Goal: Information Seeking & Learning: Learn about a topic

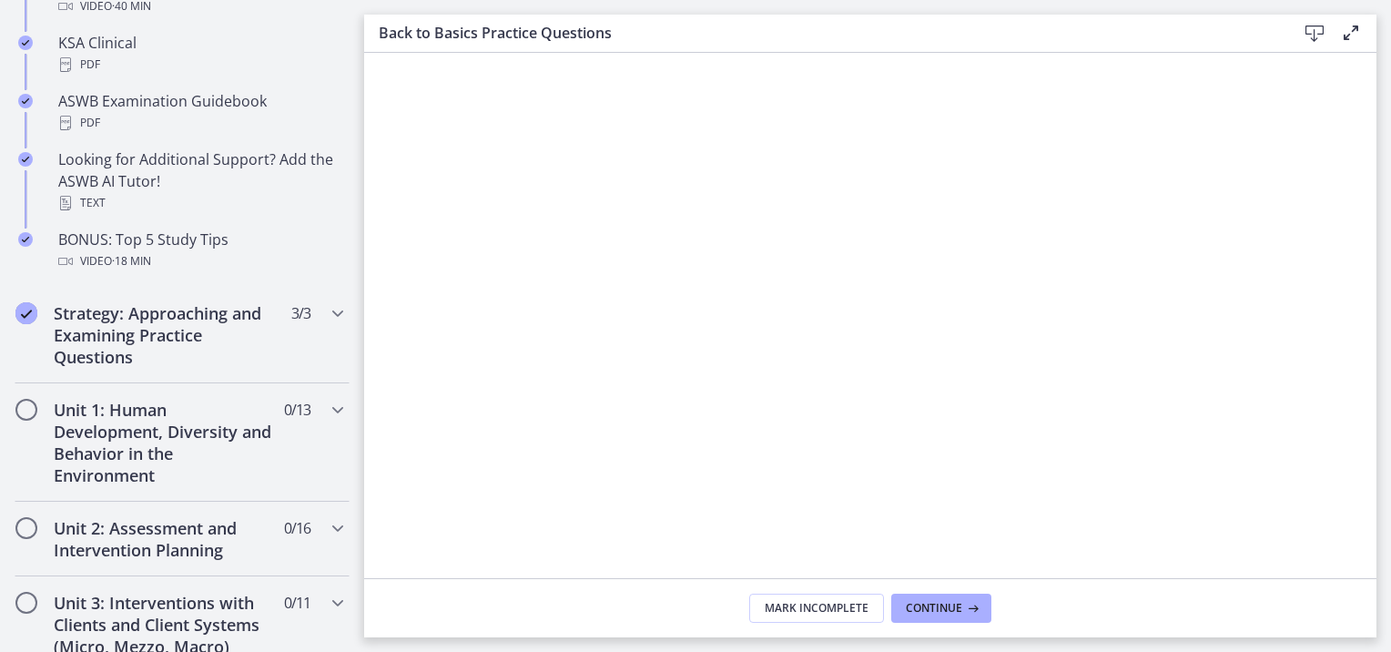
scroll to position [858, 0]
click at [327, 306] on icon "Chapters" at bounding box center [338, 311] width 22 height 22
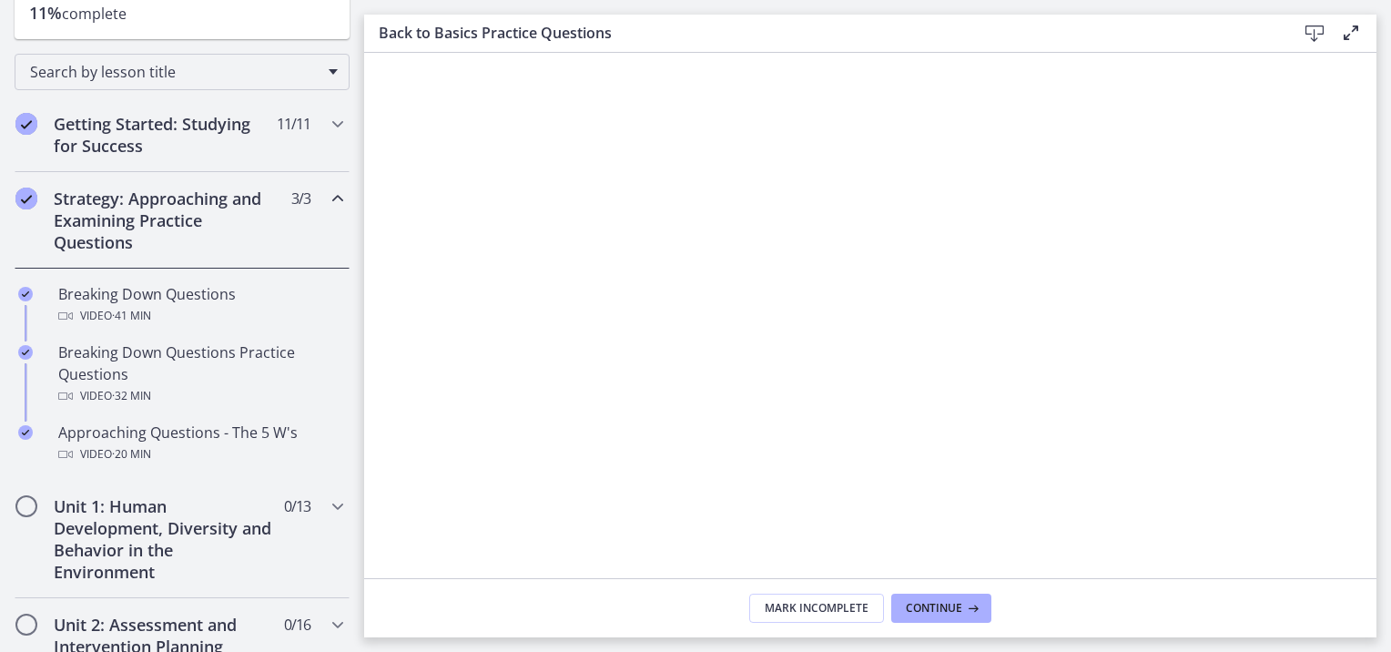
scroll to position [251, 0]
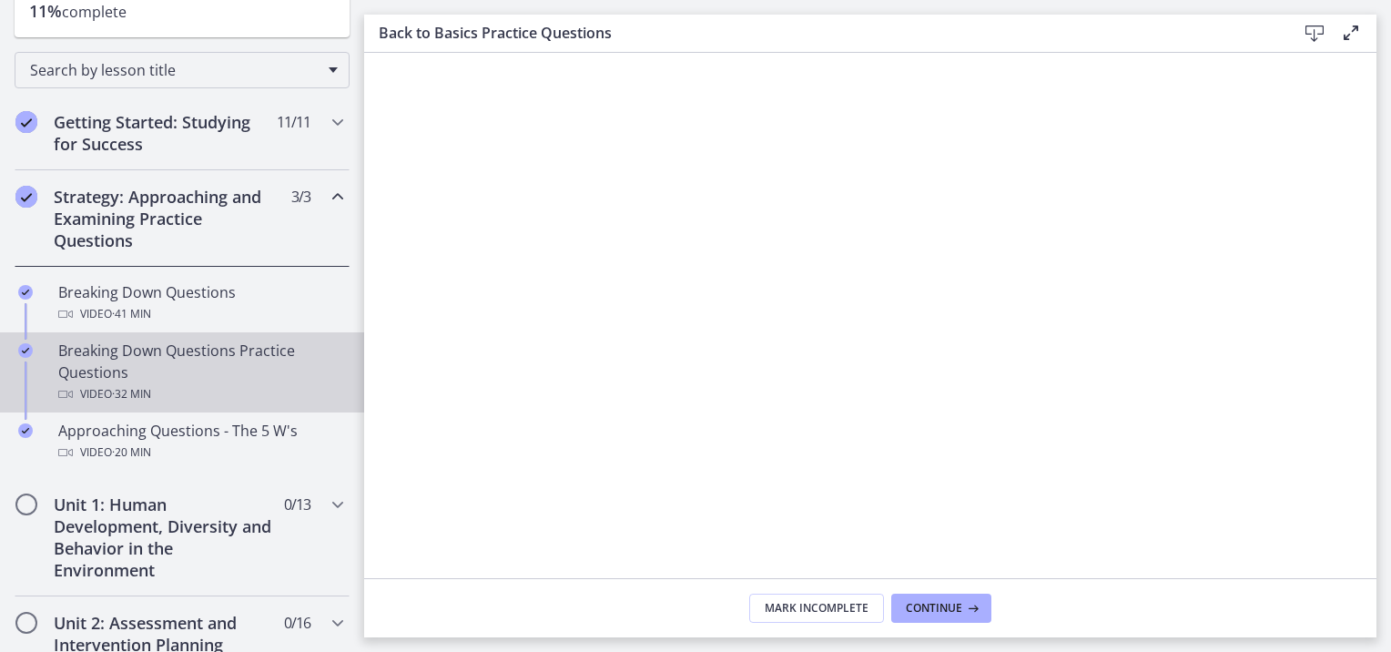
click at [138, 360] on div "Breaking Down Questions Practice Questions Video · 32 min" at bounding box center [200, 373] width 284 height 66
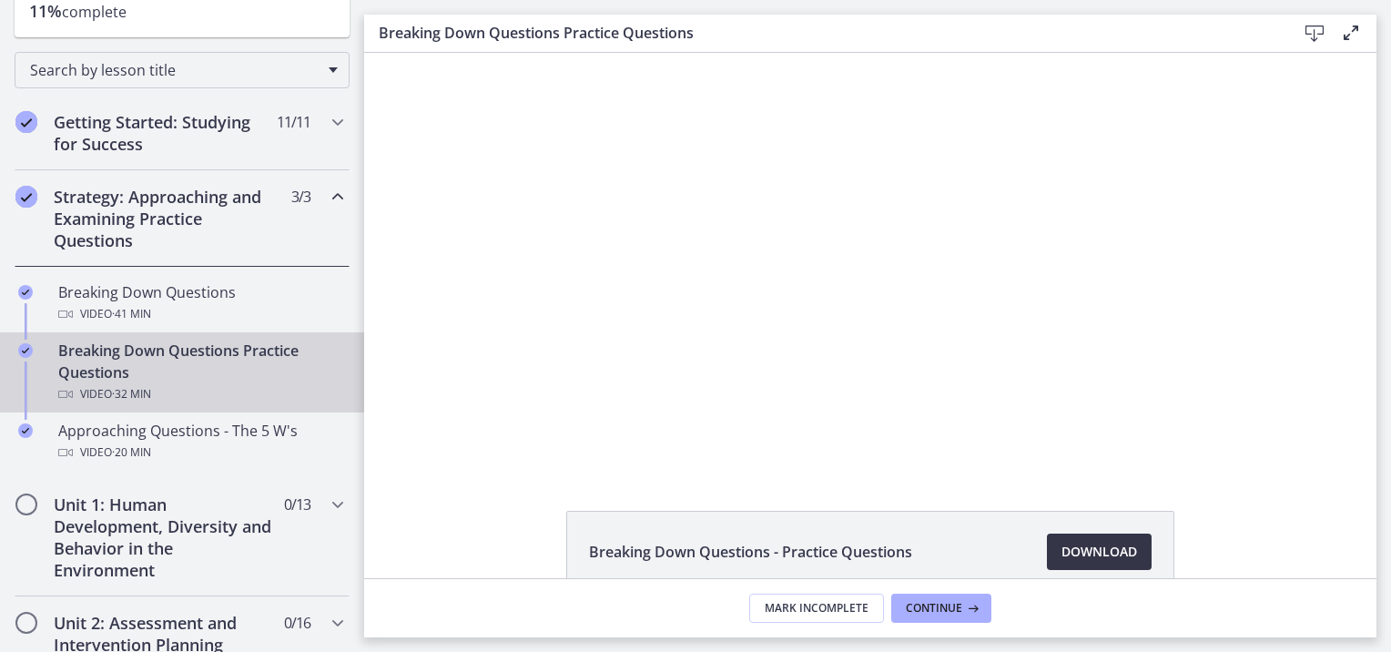
click at [1074, 539] on link "Download Opens in a new window" at bounding box center [1099, 552] width 105 height 36
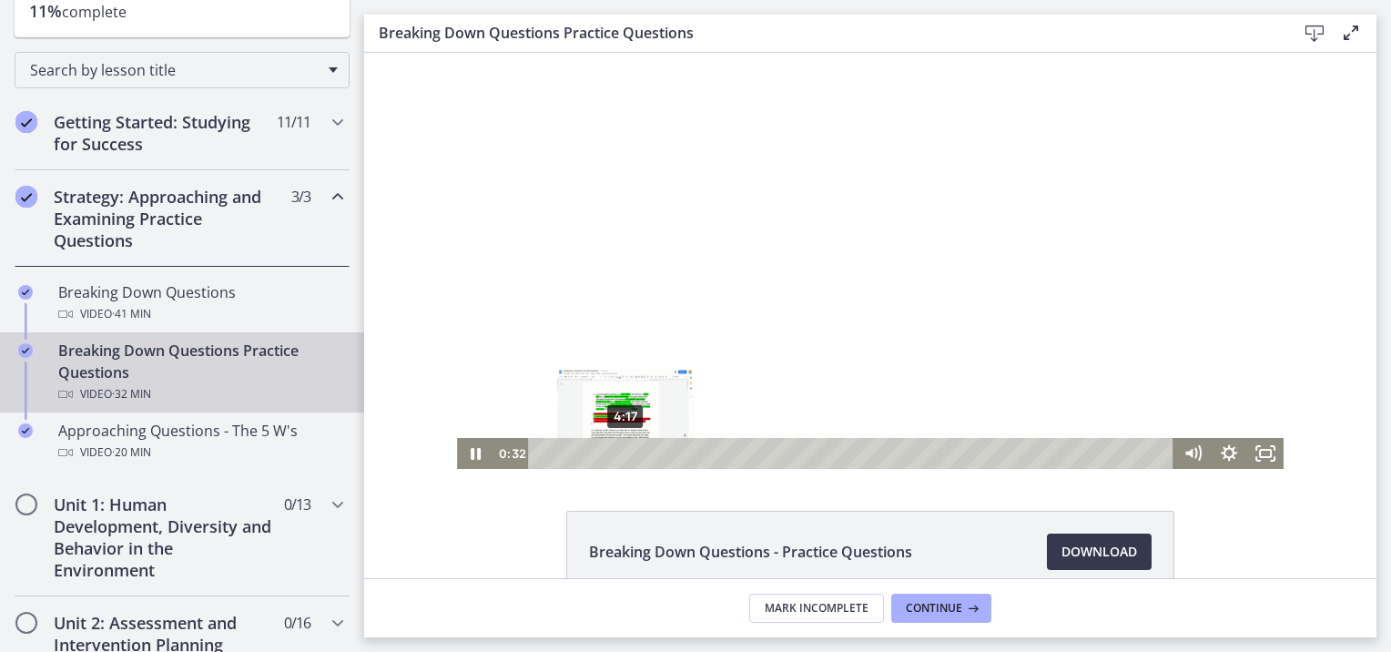
click at [619, 451] on div "4:17" at bounding box center [854, 453] width 624 height 31
click at [721, 249] on div at bounding box center [870, 261] width 827 height 416
click at [472, 450] on icon "Play Video" at bounding box center [476, 453] width 9 height 13
click at [1260, 448] on icon "Fullscreen" at bounding box center [1265, 453] width 36 height 31
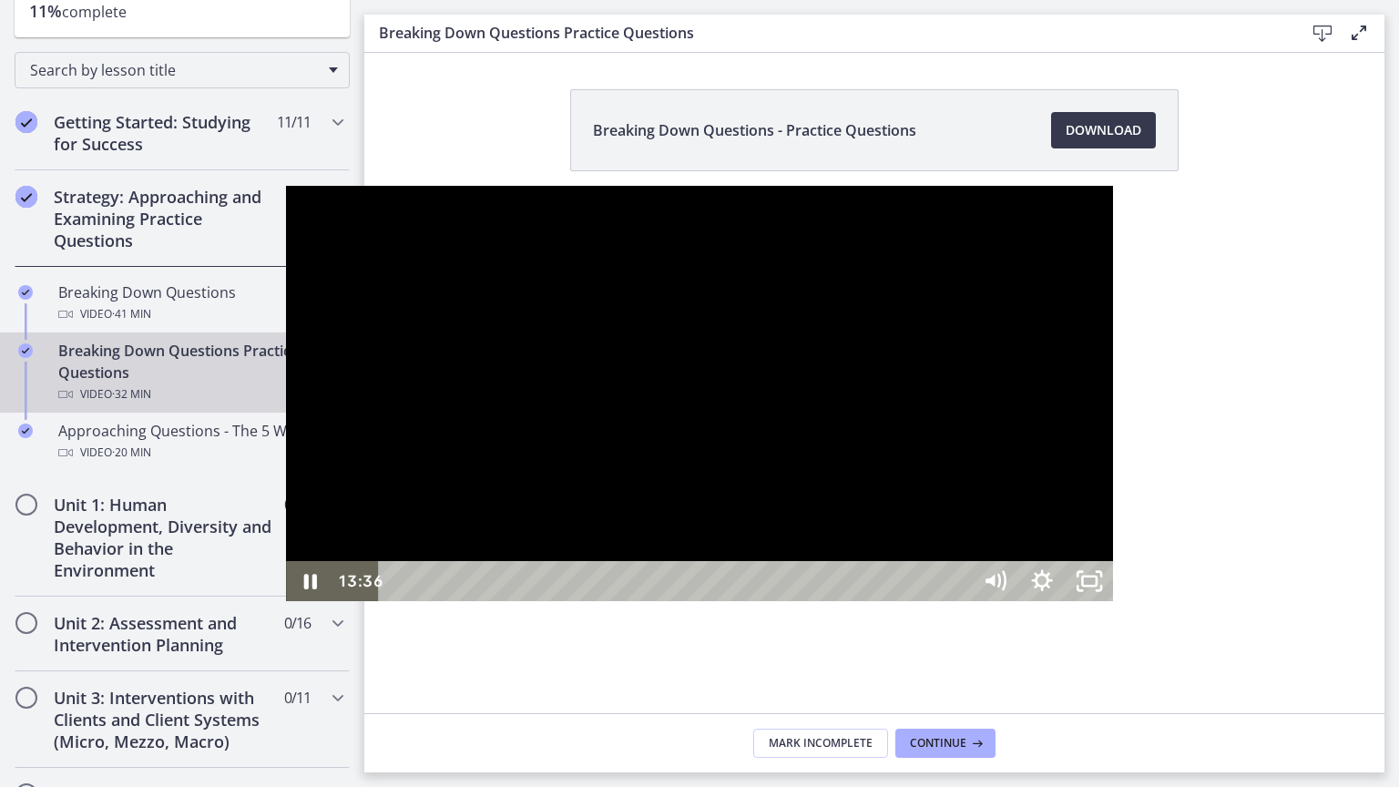
click at [618, 441] on div at bounding box center [699, 394] width 827 height 416
click at [615, 369] on div at bounding box center [699, 394] width 827 height 416
click at [537, 512] on div at bounding box center [699, 394] width 827 height 416
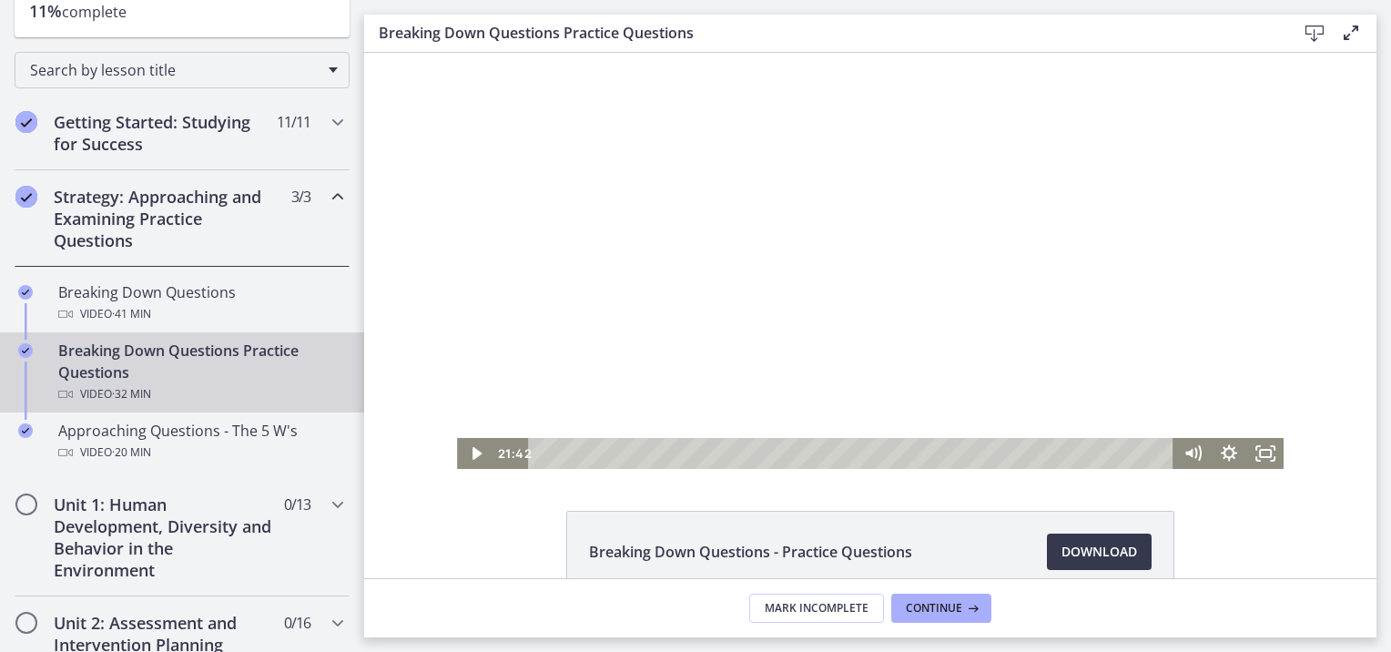
click at [649, 358] on div at bounding box center [870, 261] width 827 height 416
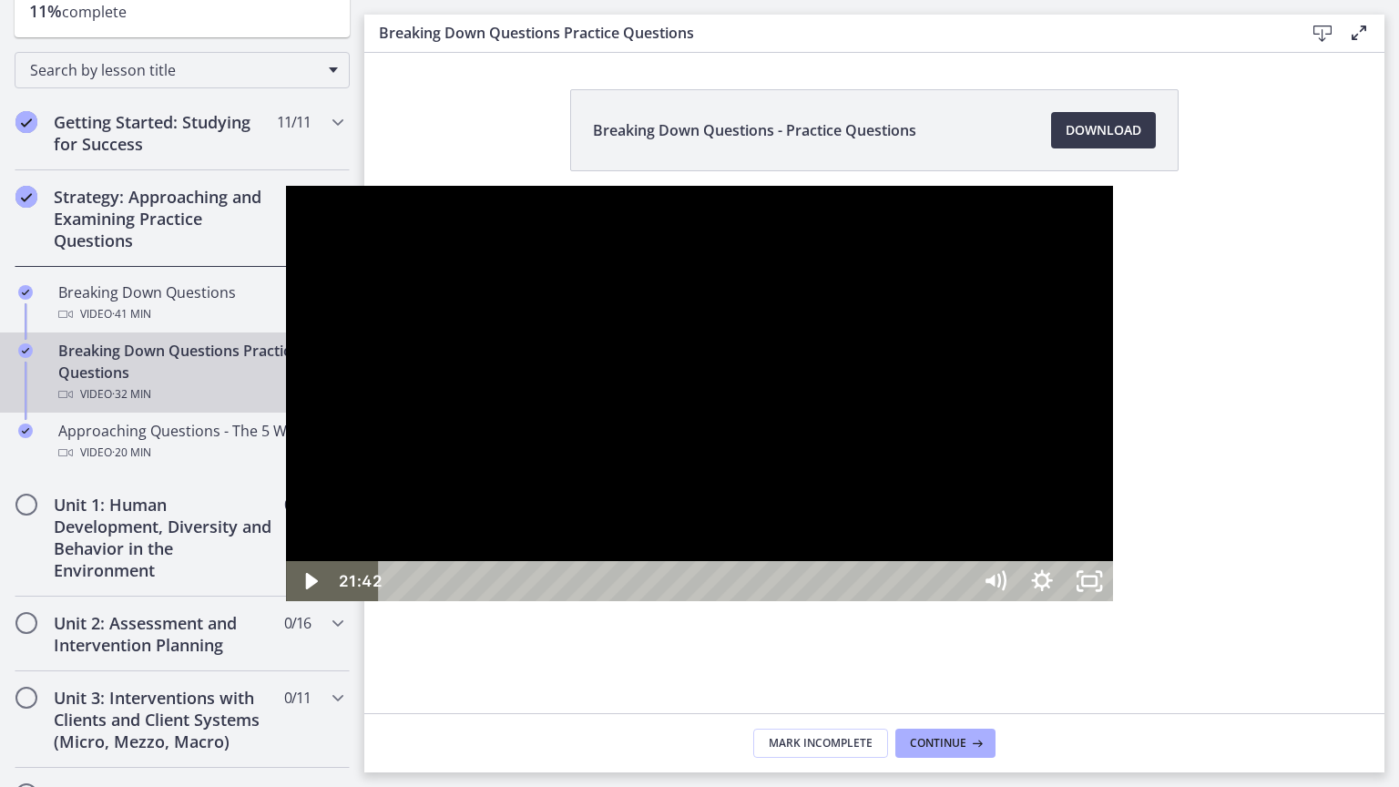
click at [507, 457] on div at bounding box center [699, 394] width 827 height 416
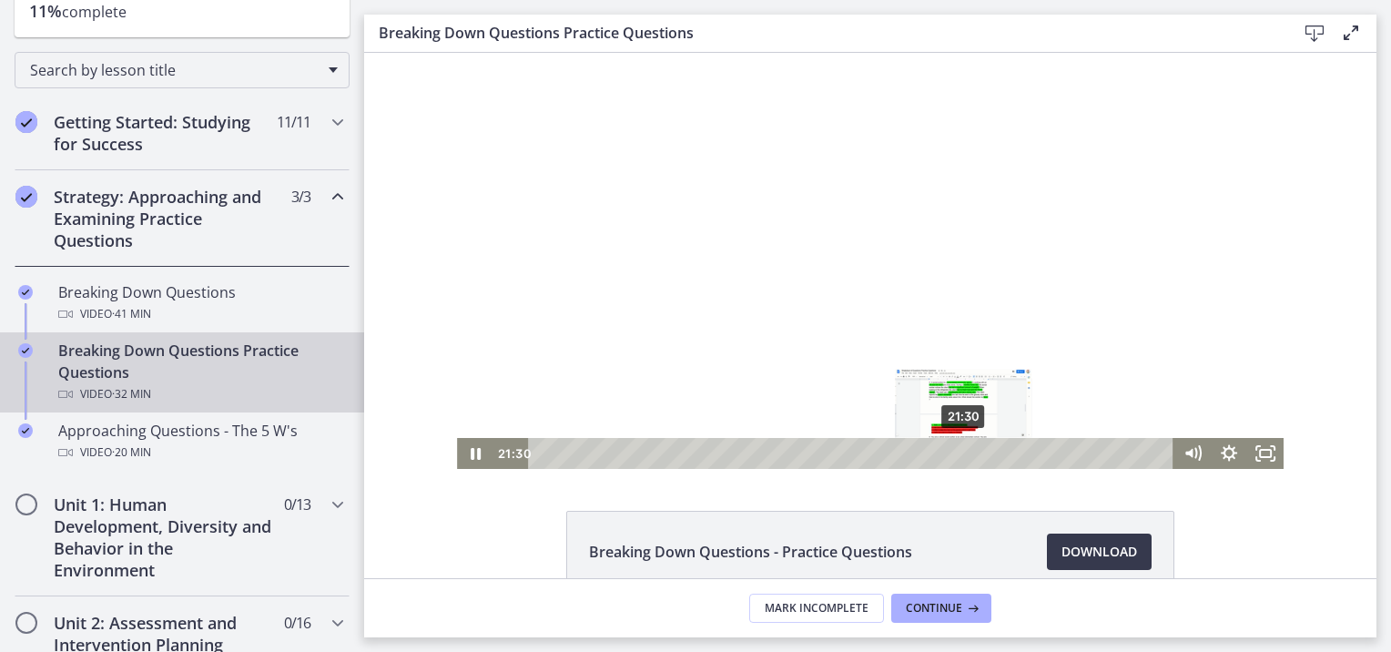
drag, startPoint x: 964, startPoint y: 451, endPoint x: 954, endPoint y: 452, distance: 10.1
click at [959, 452] on div "Playbar" at bounding box center [964, 453] width 10 height 10
click at [961, 454] on div "Playbar" at bounding box center [966, 453] width 10 height 10
drag, startPoint x: 961, startPoint y: 454, endPoint x: 951, endPoint y: 455, distance: 10.1
click at [951, 455] on div "Playbar" at bounding box center [956, 453] width 10 height 10
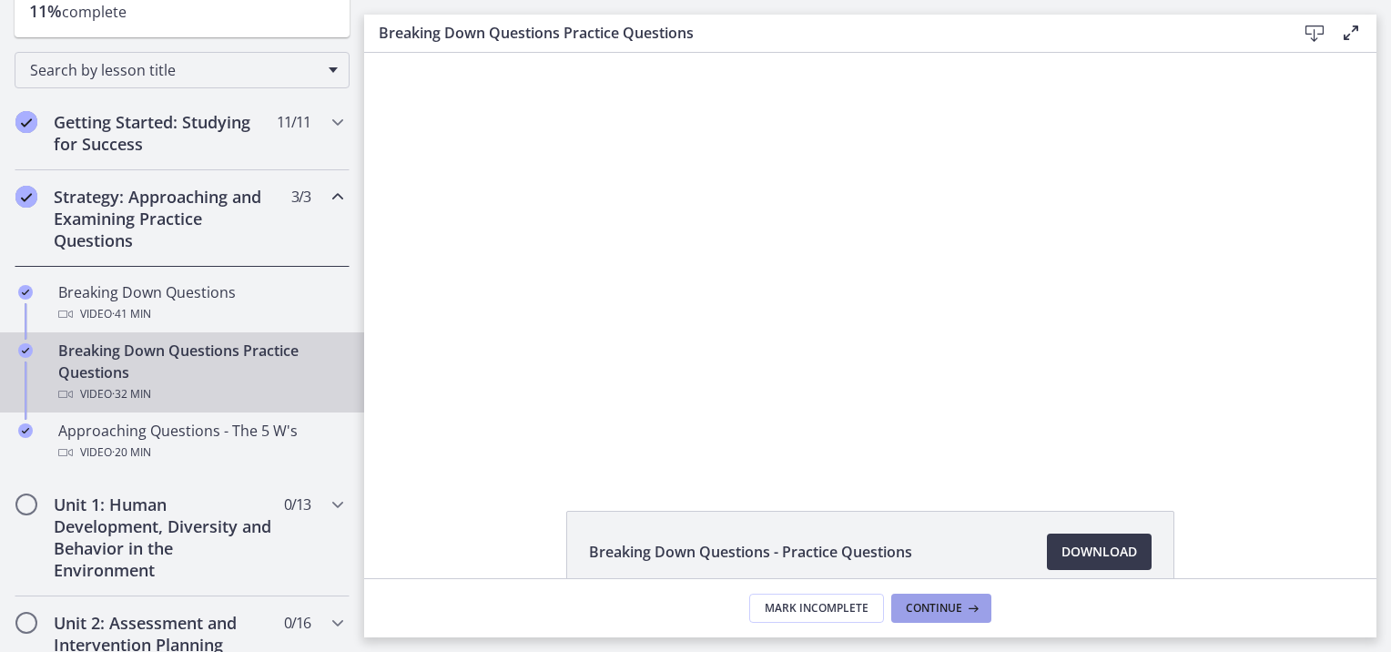
click at [933, 605] on span "Continue" at bounding box center [934, 608] width 56 height 15
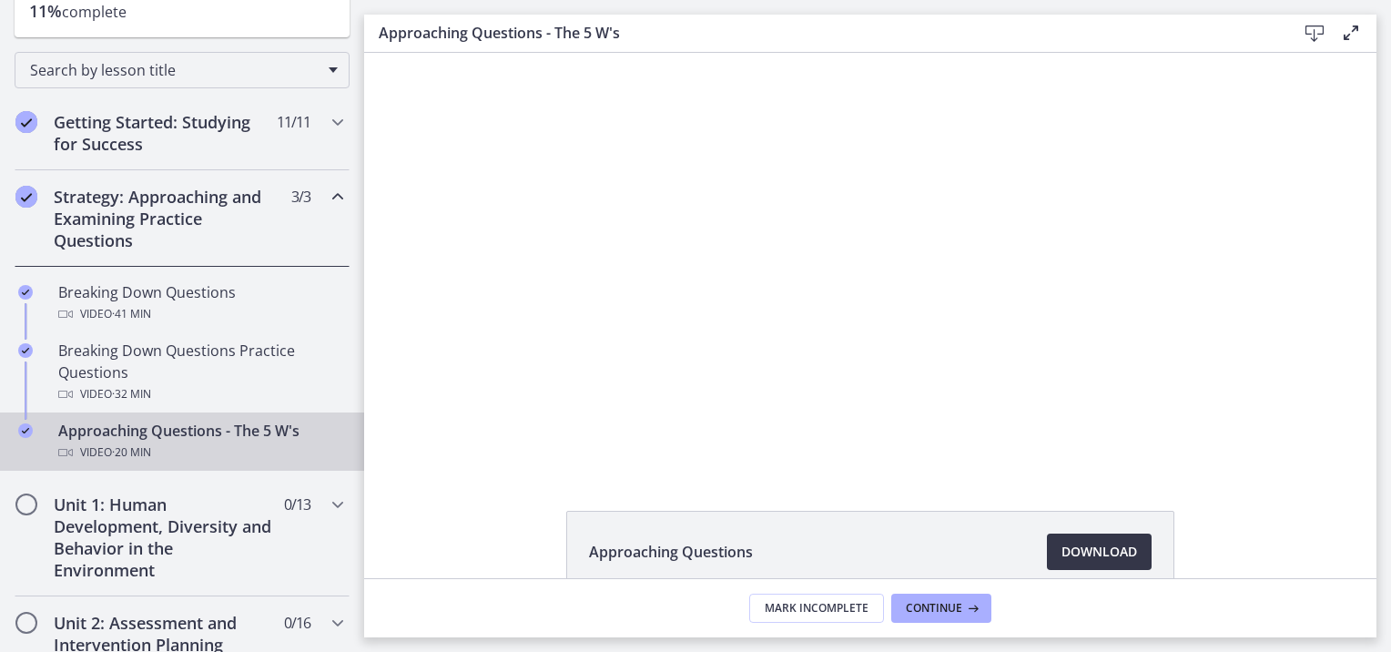
click at [1065, 546] on span "Download Opens in a new window" at bounding box center [1100, 552] width 76 height 22
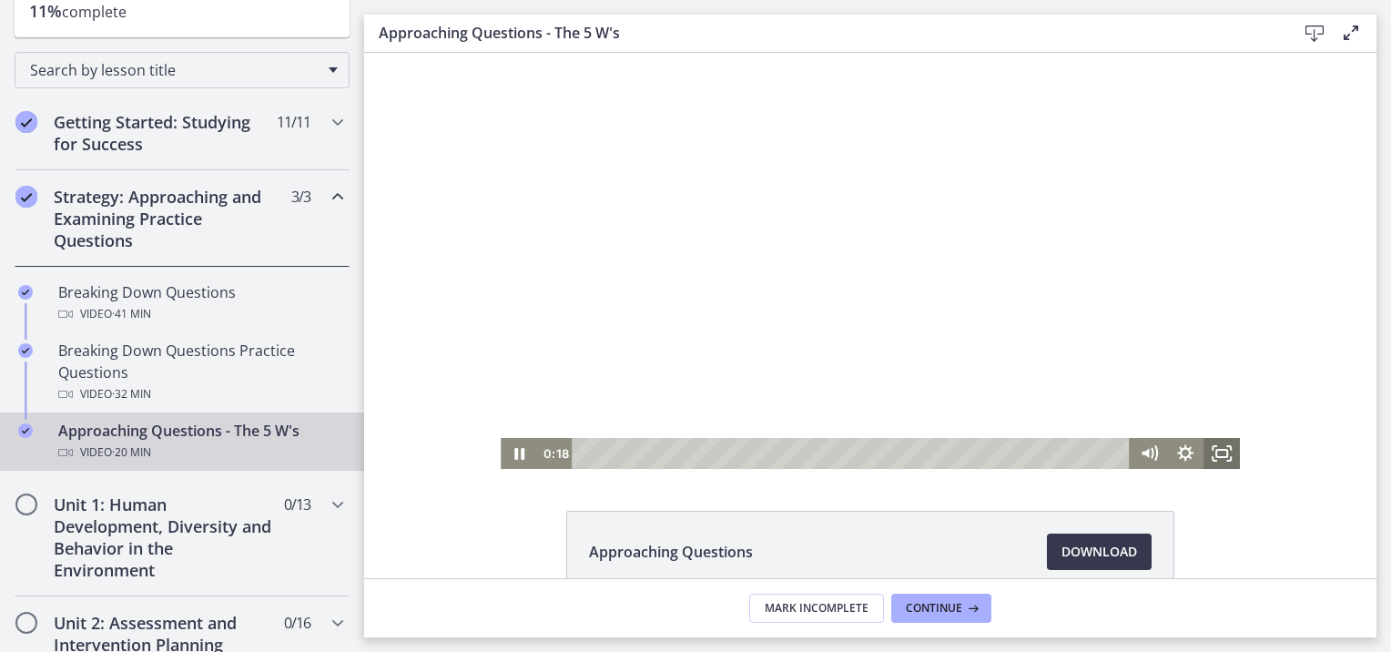
drag, startPoint x: 1218, startPoint y: 456, endPoint x: 1586, endPoint y: 604, distance: 396.3
click at [1218, 456] on rect "Fullscreen" at bounding box center [1221, 453] width 11 height 7
click at [664, 323] on div at bounding box center [870, 261] width 739 height 416
click at [521, 450] on icon "Play Video" at bounding box center [520, 453] width 36 height 31
click at [1216, 457] on rect "Fullscreen" at bounding box center [1221, 453] width 11 height 7
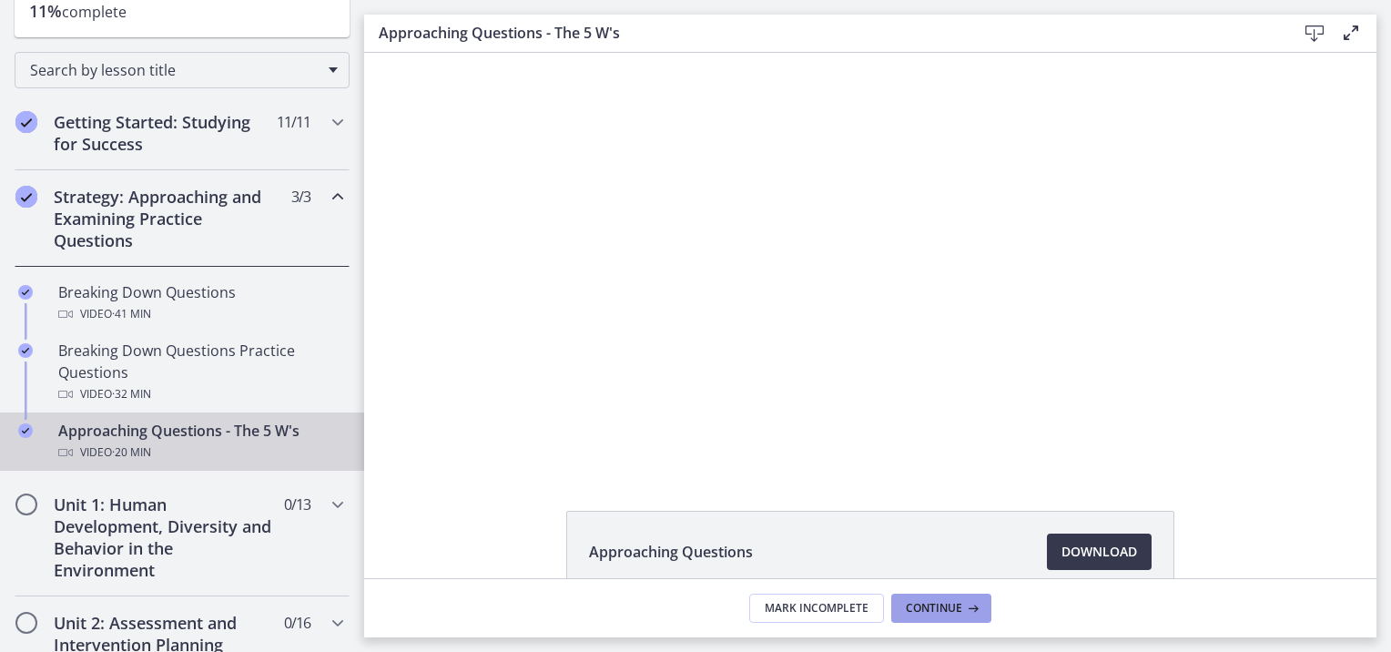
click at [924, 602] on span "Continue" at bounding box center [934, 608] width 56 height 15
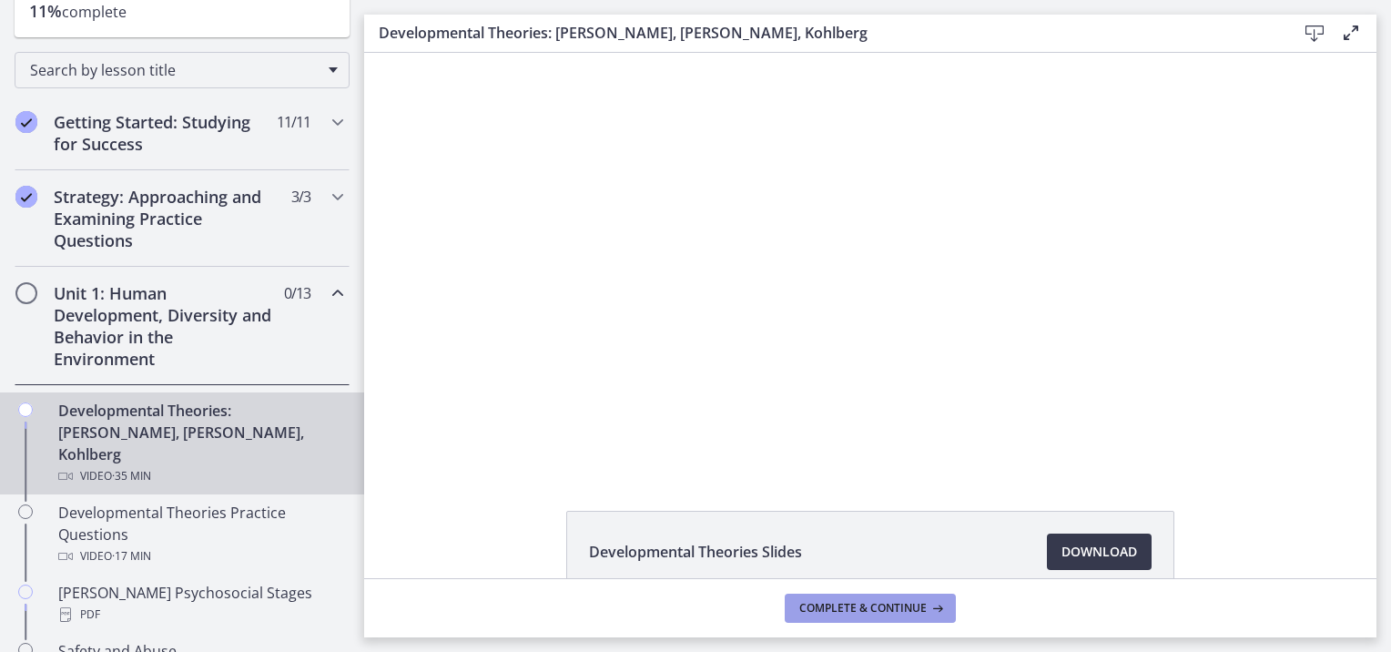
drag, startPoint x: 924, startPoint y: 602, endPoint x: 322, endPoint y: 454, distance: 619.6
click at [322, 454] on div "Go to Dashboard Go to Dashboard Agents of Change - Social Work Test Prep - CLIN…" at bounding box center [695, 326] width 1391 height 652
click at [1114, 554] on span "Download Opens in a new window" at bounding box center [1100, 552] width 76 height 22
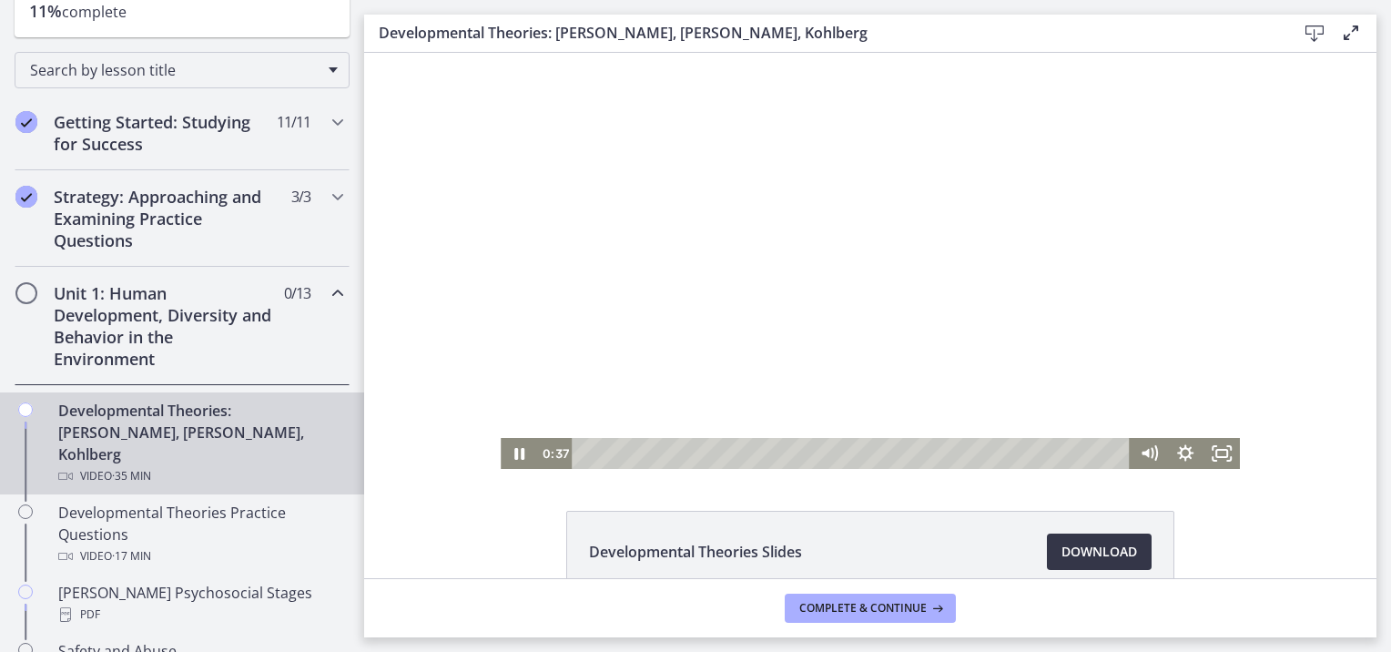
scroll to position [101, 0]
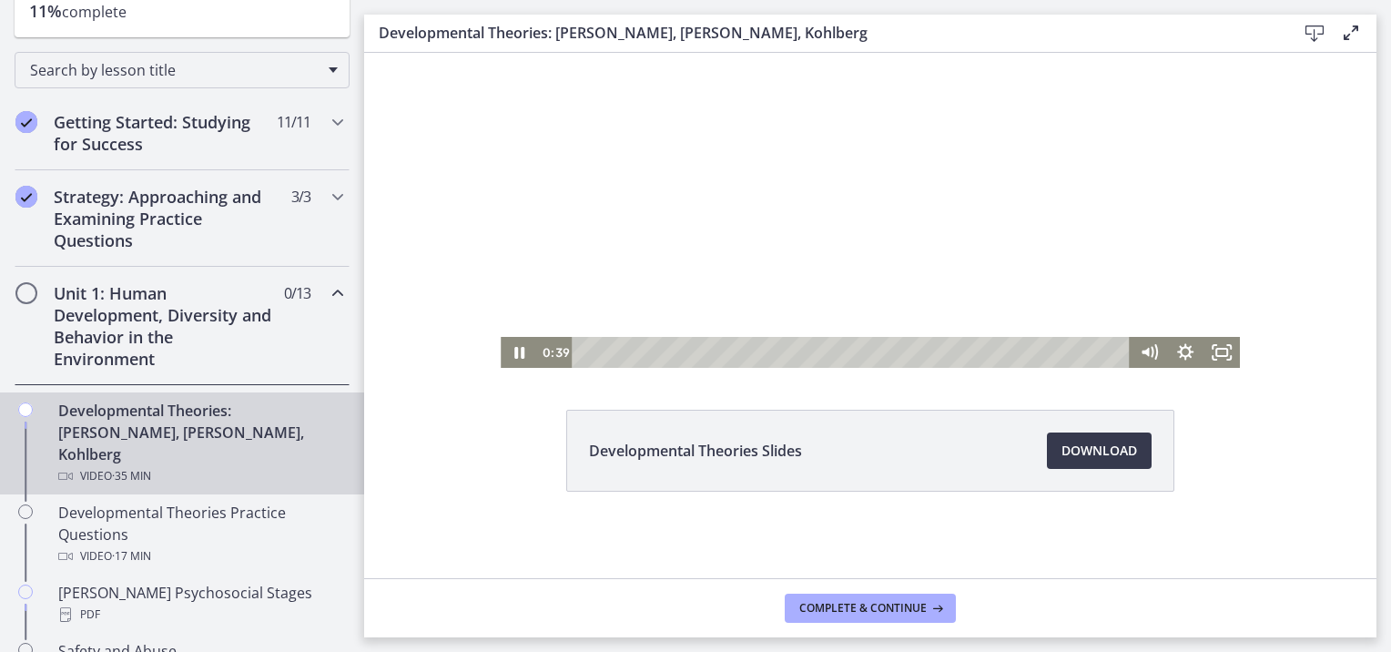
click at [748, 253] on div at bounding box center [870, 160] width 739 height 416
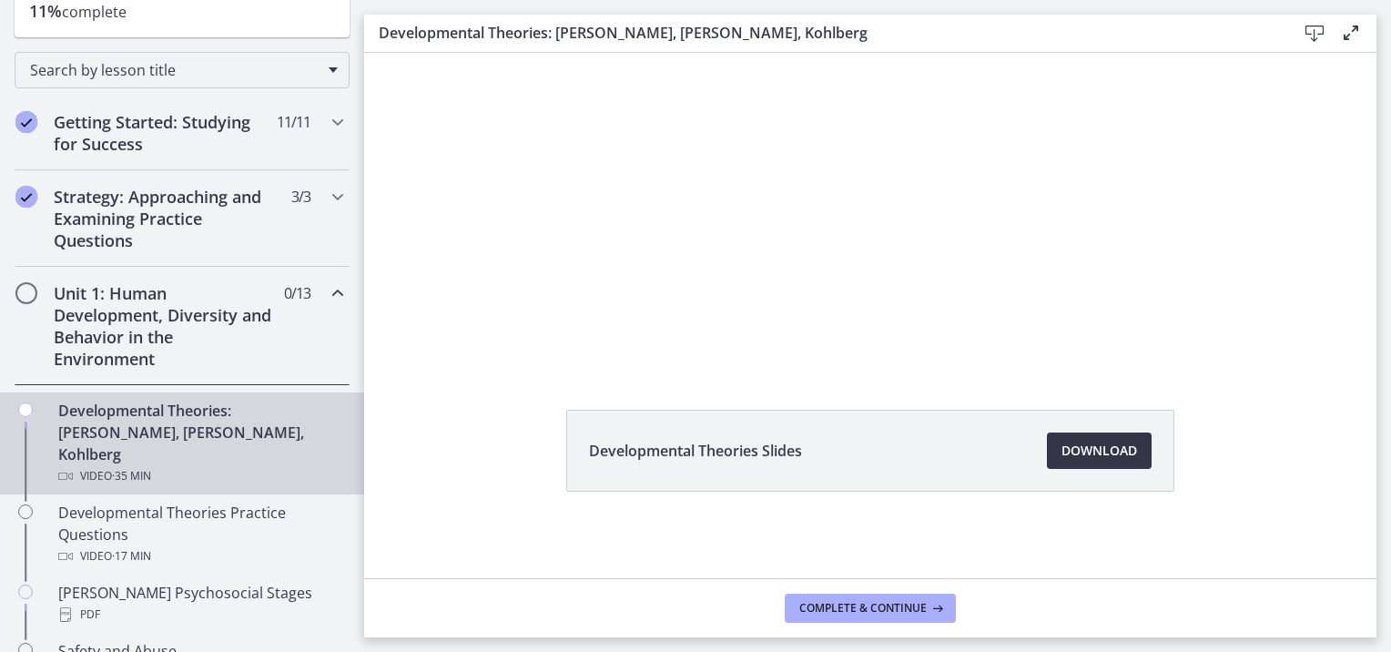
click at [1076, 454] on span "Download Opens in a new window" at bounding box center [1100, 451] width 76 height 22
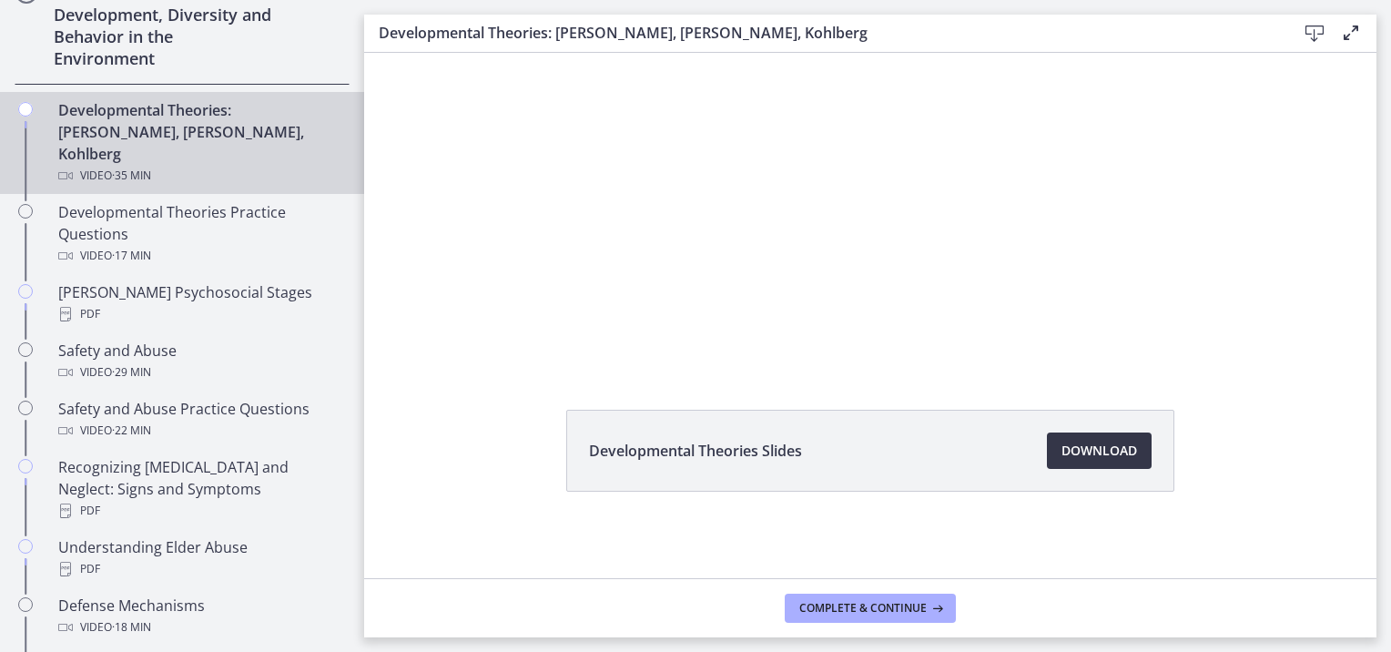
scroll to position [546, 0]
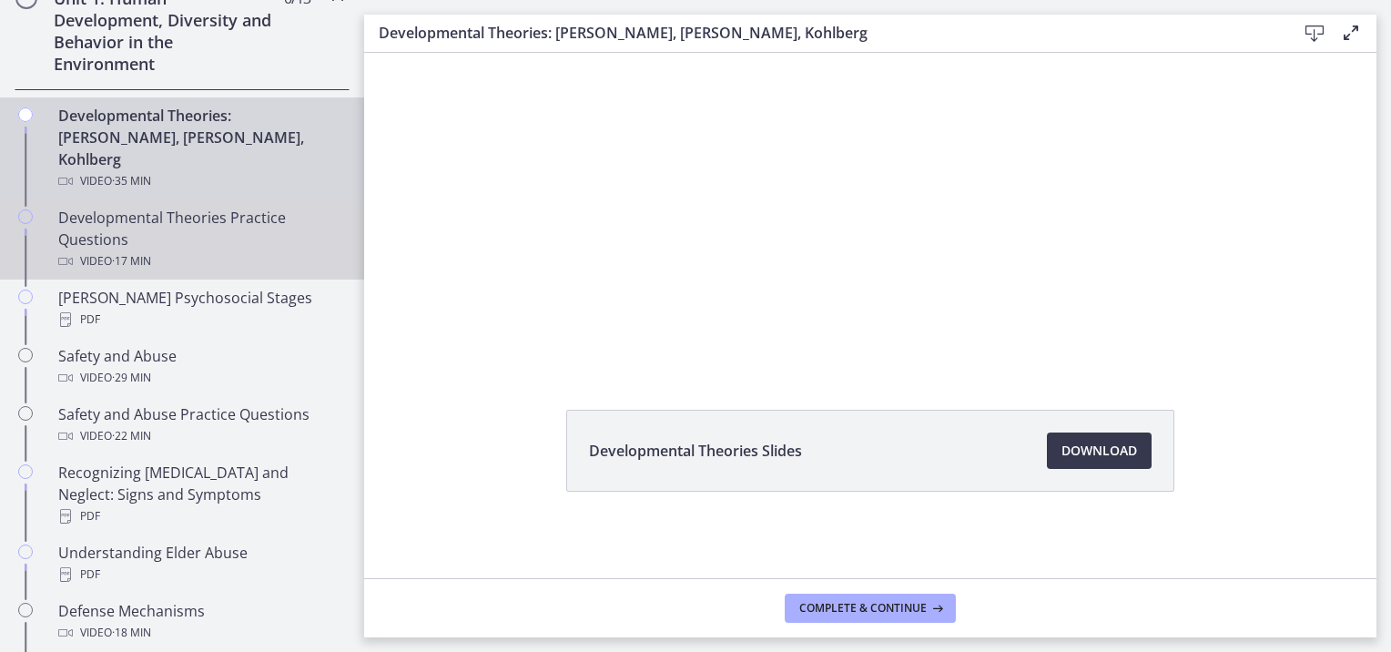
click at [98, 216] on div "Developmental Theories Practice Questions Video · 17 min" at bounding box center [200, 240] width 284 height 66
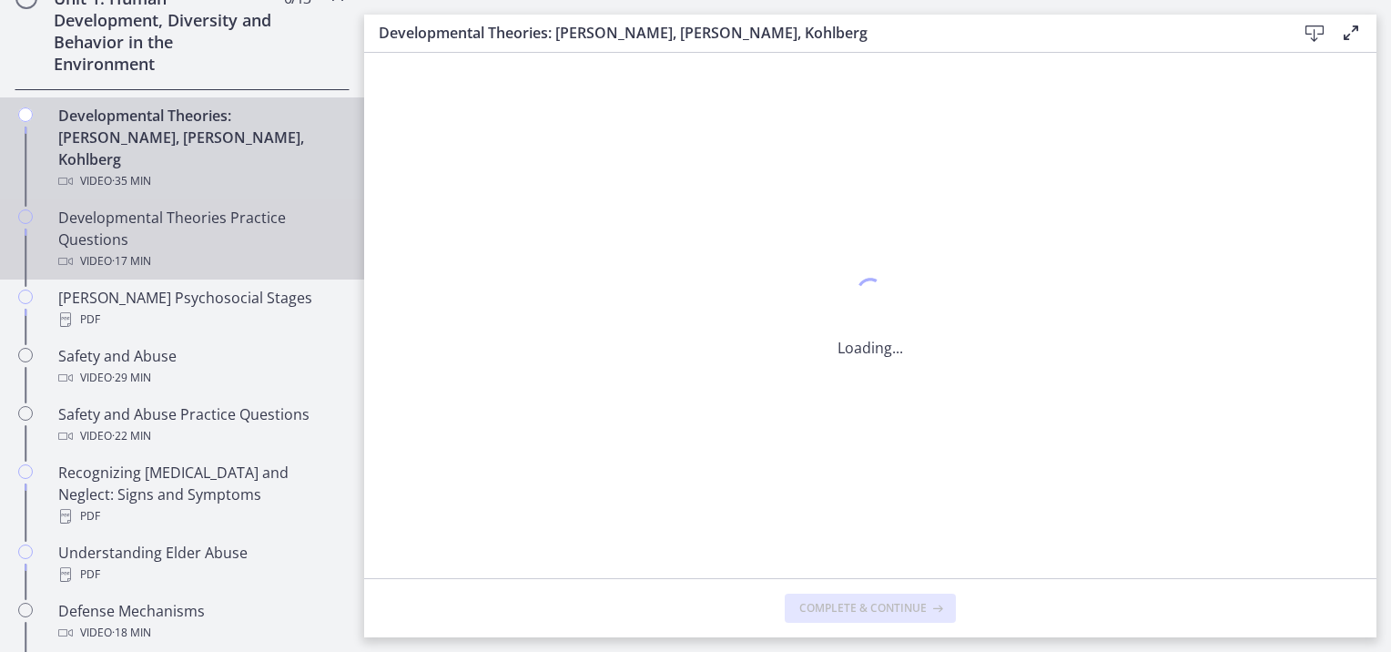
scroll to position [0, 0]
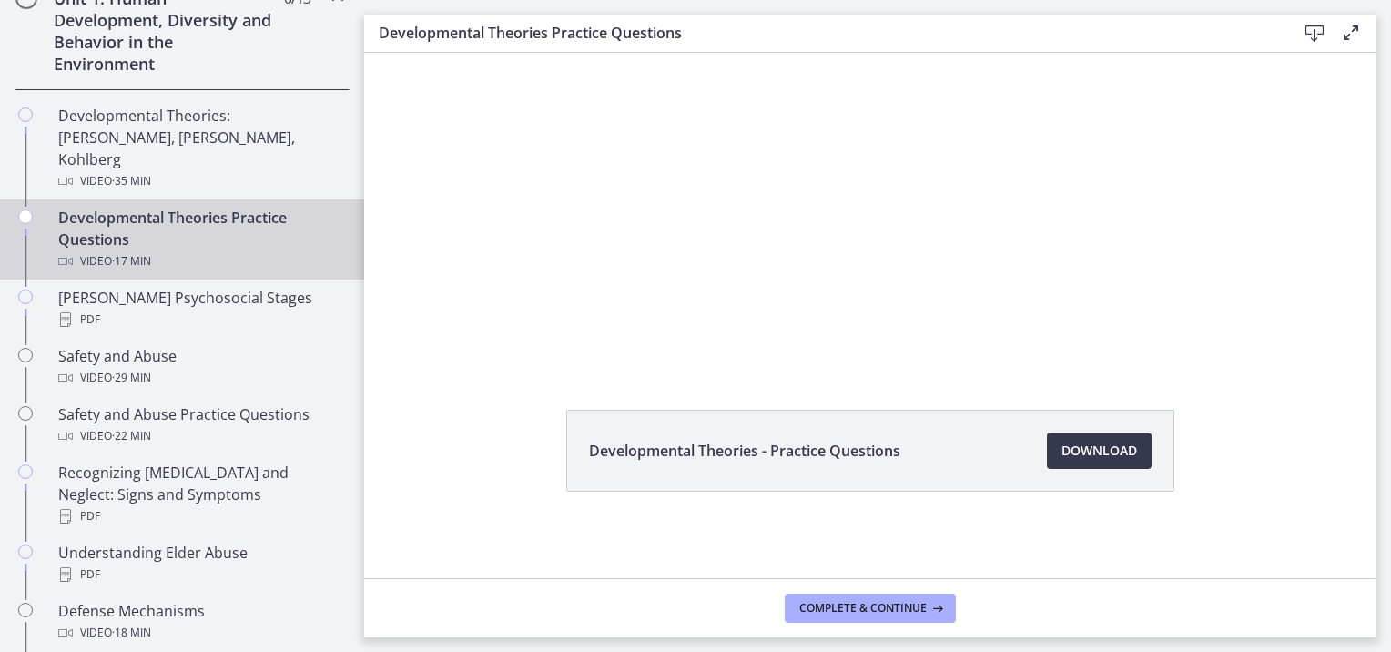
scroll to position [11, 0]
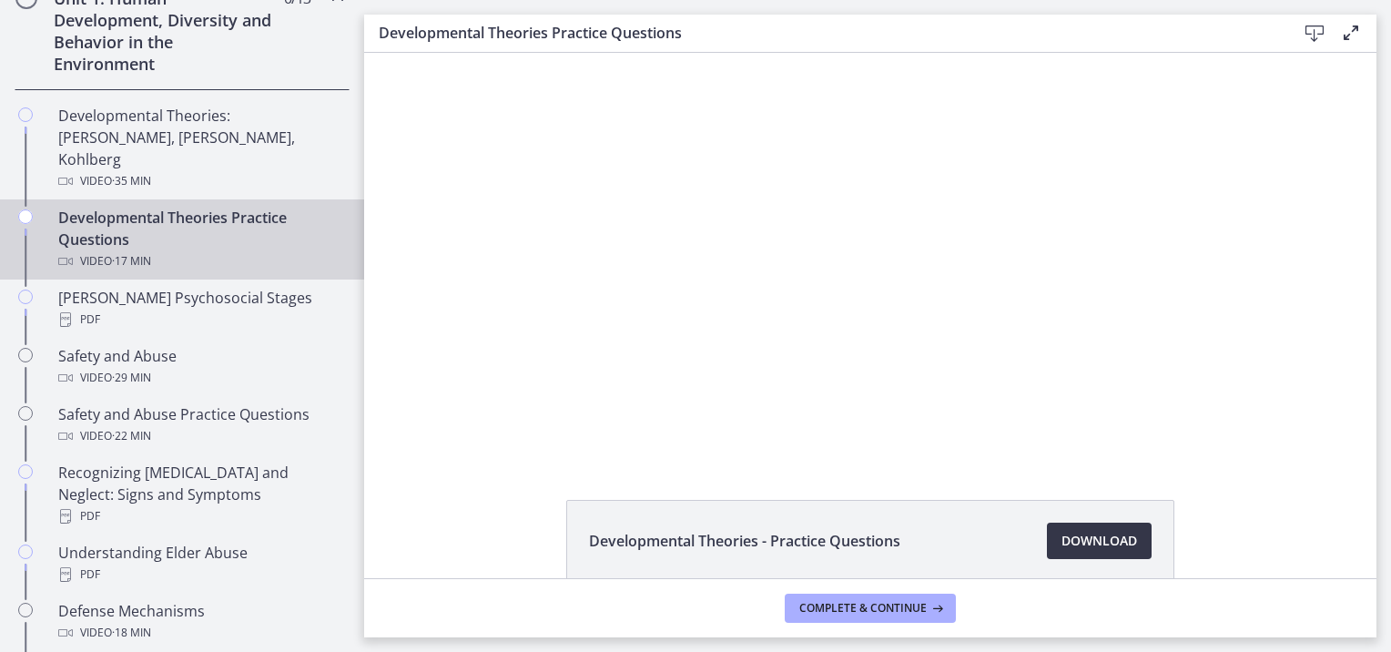
click at [1086, 555] on link "Download Opens in a new window" at bounding box center [1099, 541] width 105 height 36
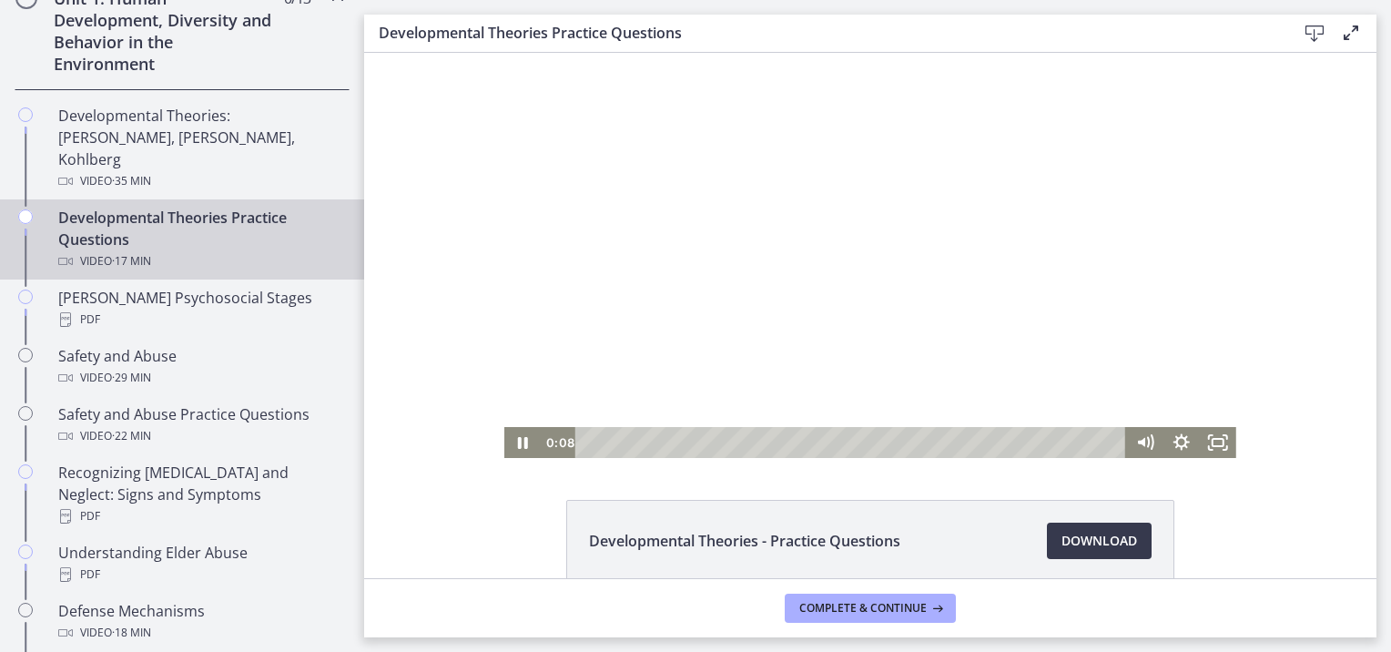
click at [701, 272] on div at bounding box center [870, 250] width 732 height 416
